Goal: Information Seeking & Learning: Learn about a topic

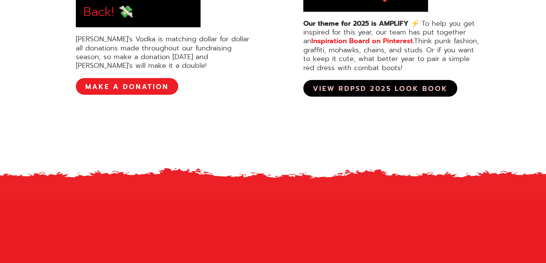
scroll to position [464, 0]
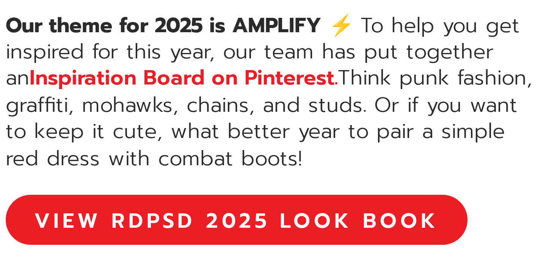
click at [428, 44] on div "Our theme for 2025 is AMPLIFY ⚡️ To help you get inspired for this year, our te…" at bounding box center [392, 46] width 178 height 53
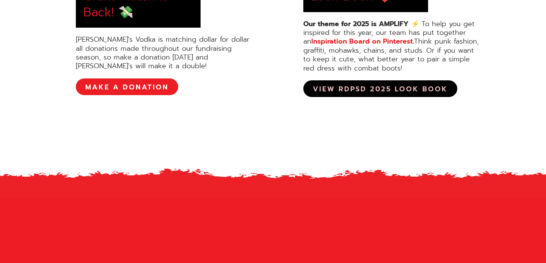
click at [371, 88] on link "View RDPSD 2025 Look Book" at bounding box center [380, 88] width 154 height 17
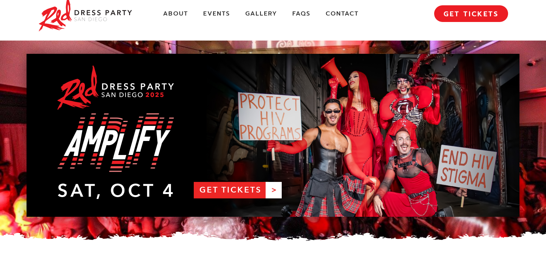
scroll to position [0, 0]
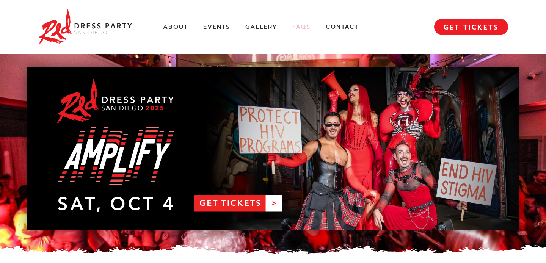
click at [300, 30] on link "FAQs" at bounding box center [301, 27] width 18 height 8
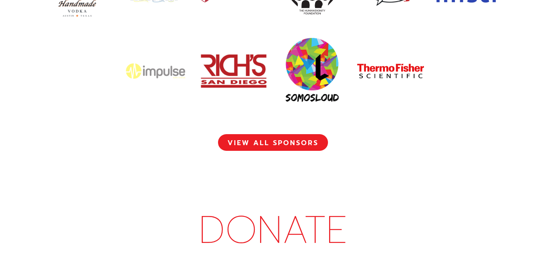
scroll to position [3561, 0]
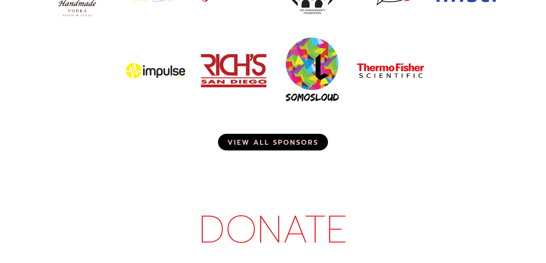
click at [258, 134] on link "VIEW ALL SPONSORS" at bounding box center [273, 142] width 110 height 17
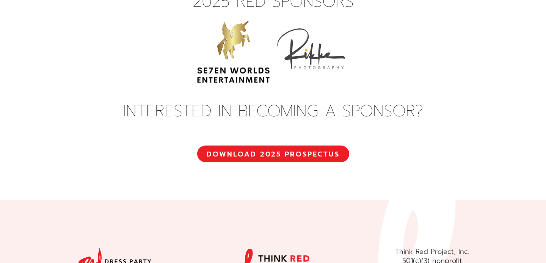
scroll to position [2809, 0]
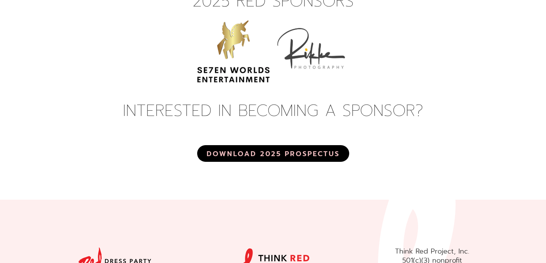
click at [259, 145] on link "DOWNLOAD 2025 PROSPECTUS" at bounding box center [273, 153] width 152 height 17
